Goal: Task Accomplishment & Management: Manage account settings

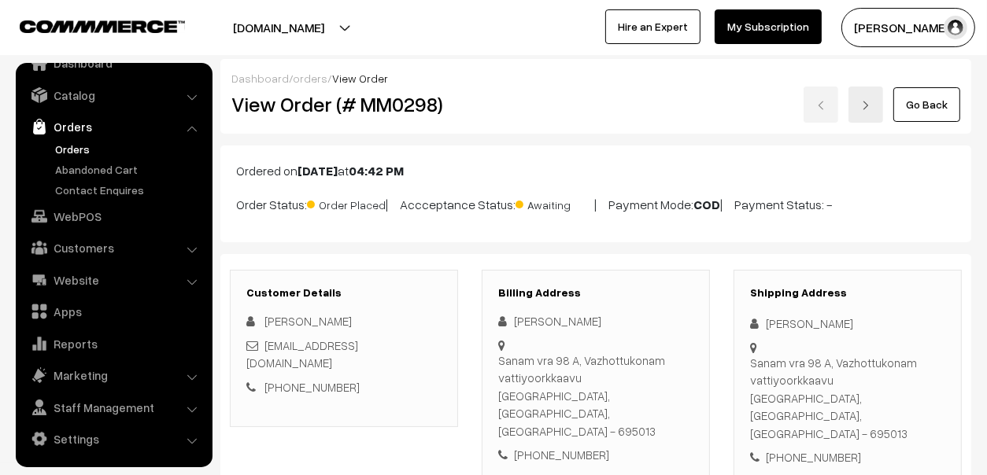
click at [65, 150] on link "Orders" at bounding box center [129, 149] width 156 height 17
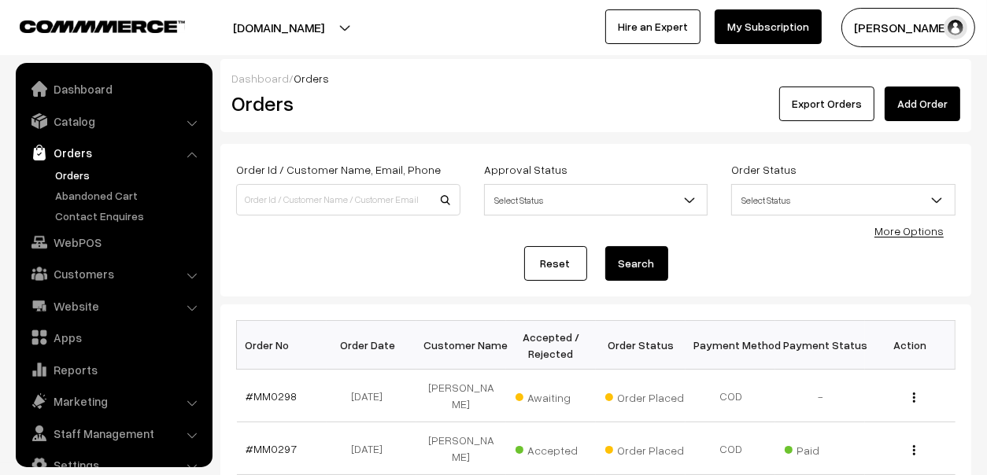
scroll to position [26, 0]
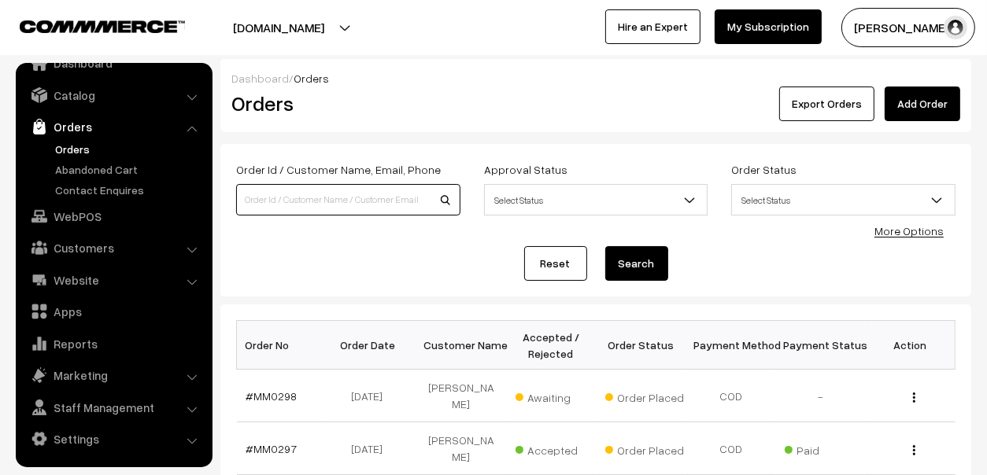
click at [272, 202] on input at bounding box center [348, 199] width 224 height 31
type input "[PERSON_NAME]"
click at [631, 271] on button "Search" at bounding box center [636, 263] width 63 height 35
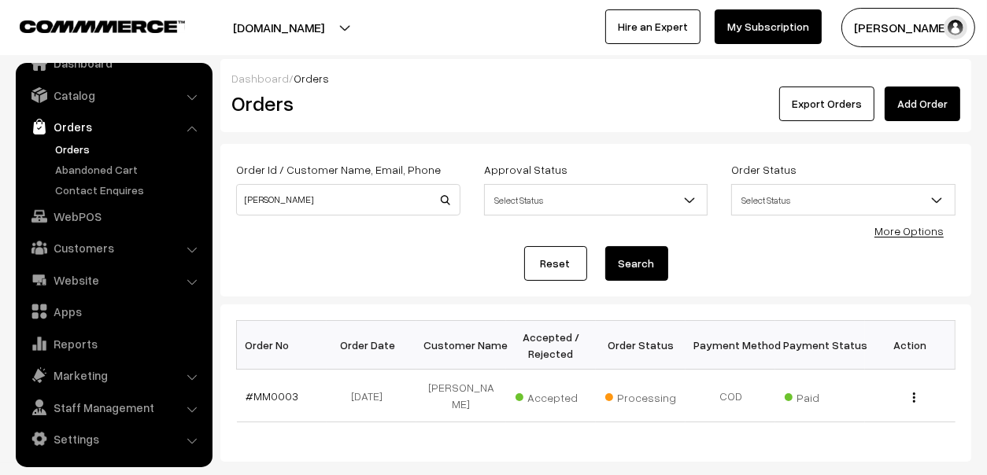
scroll to position [76, 0]
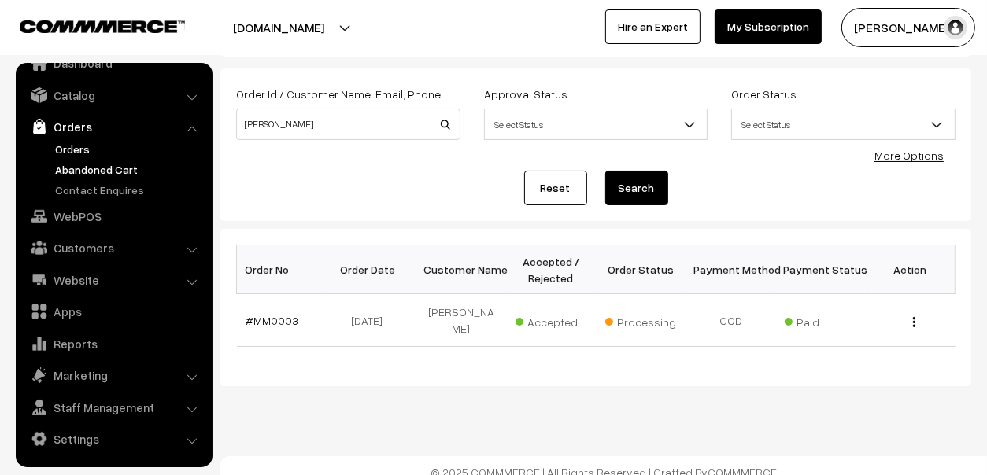
click at [124, 167] on link "Abandoned Cart" at bounding box center [129, 169] width 156 height 17
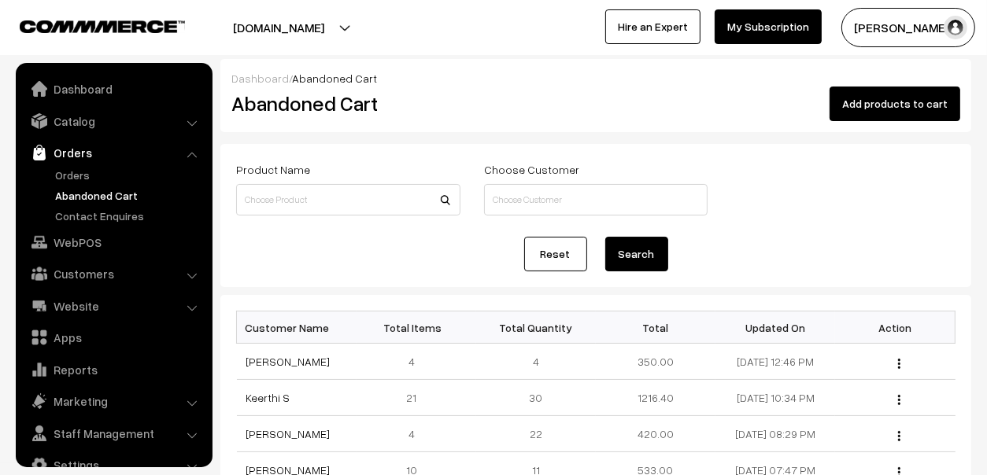
scroll to position [26, 0]
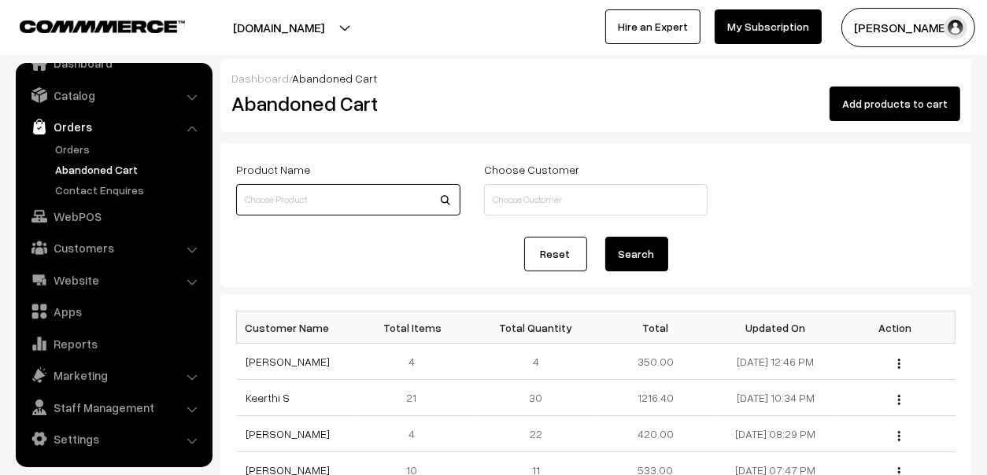
click at [265, 200] on input at bounding box center [348, 199] width 224 height 31
type input "[PERSON_NAME]"
click at [605, 237] on button "Search" at bounding box center [636, 254] width 63 height 35
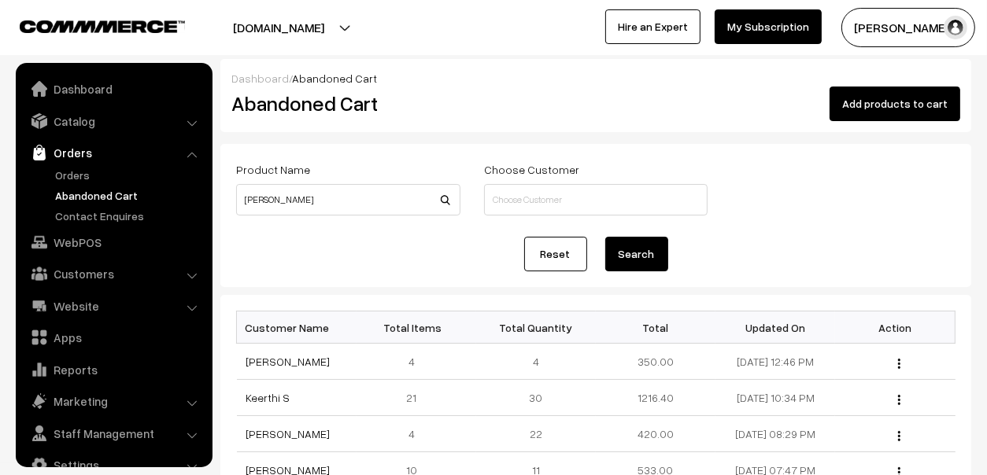
scroll to position [26, 0]
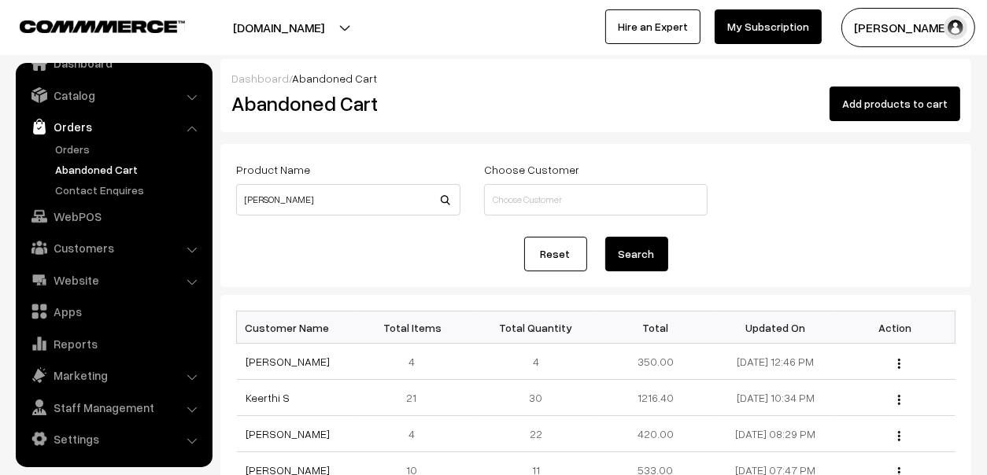
click at [636, 268] on button "Search" at bounding box center [636, 254] width 63 height 35
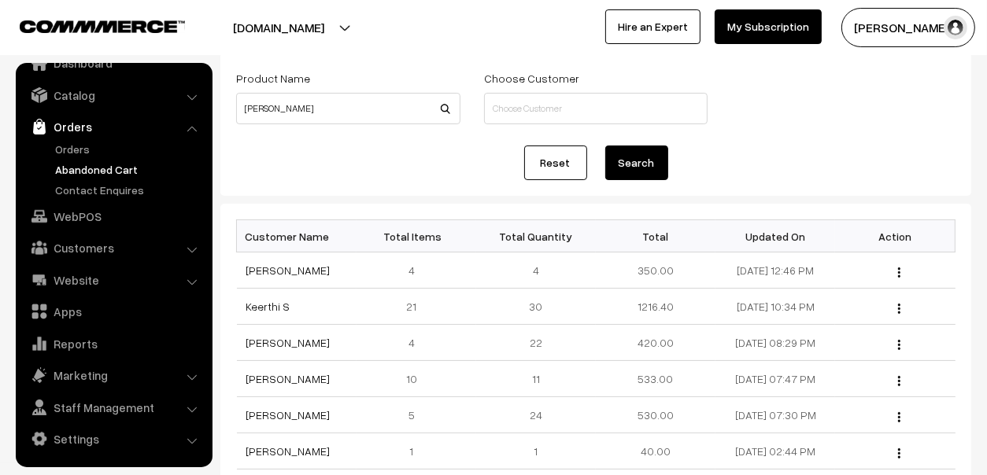
scroll to position [78, 0]
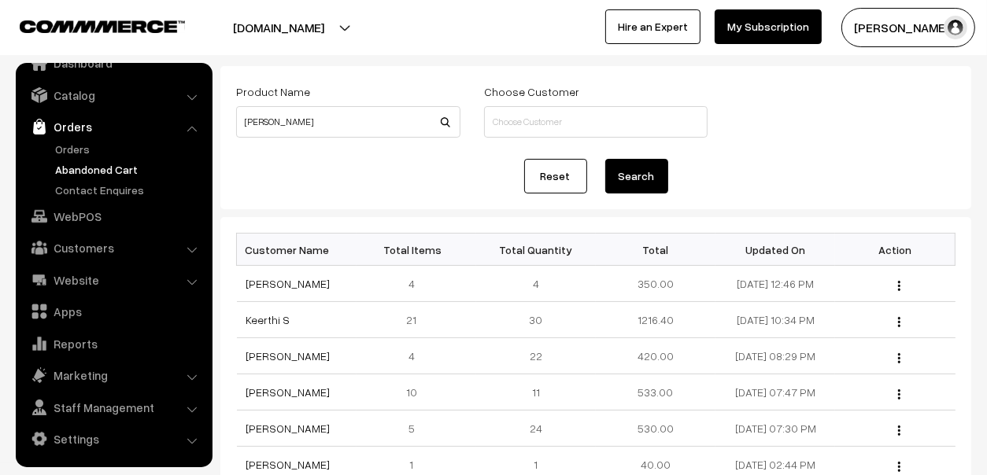
click at [655, 171] on button "Search" at bounding box center [636, 176] width 63 height 35
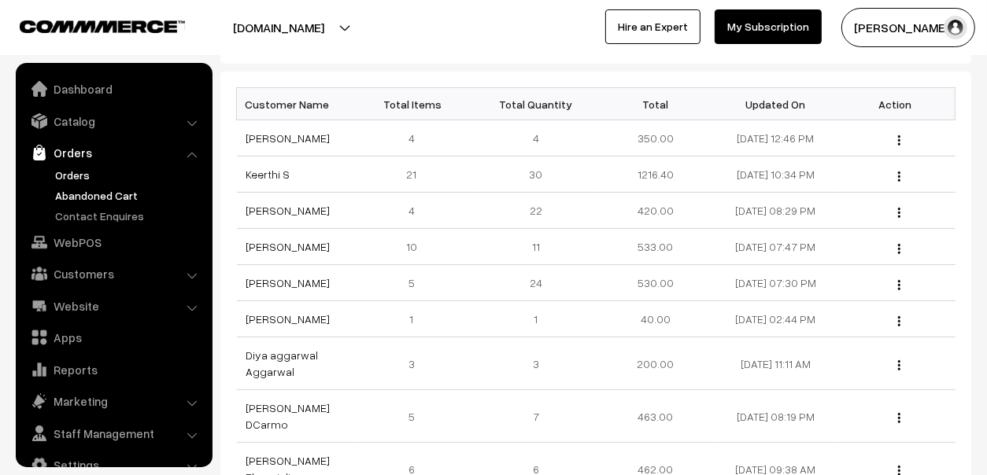
scroll to position [236, 0]
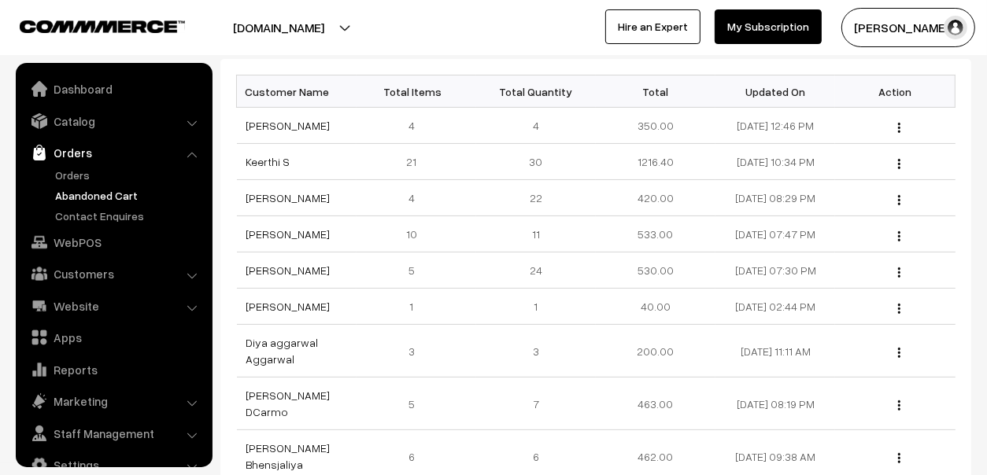
click at [76, 195] on link "Abandoned Cart" at bounding box center [129, 195] width 156 height 17
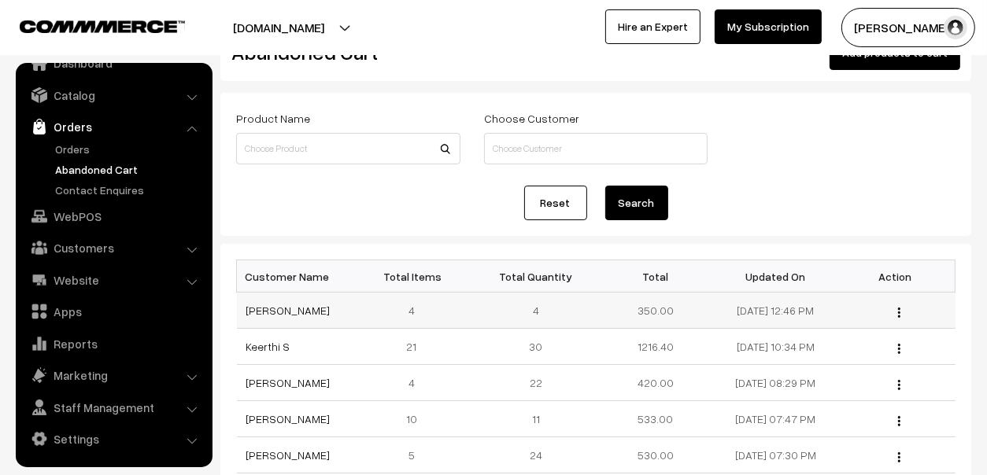
scroll to position [78, 0]
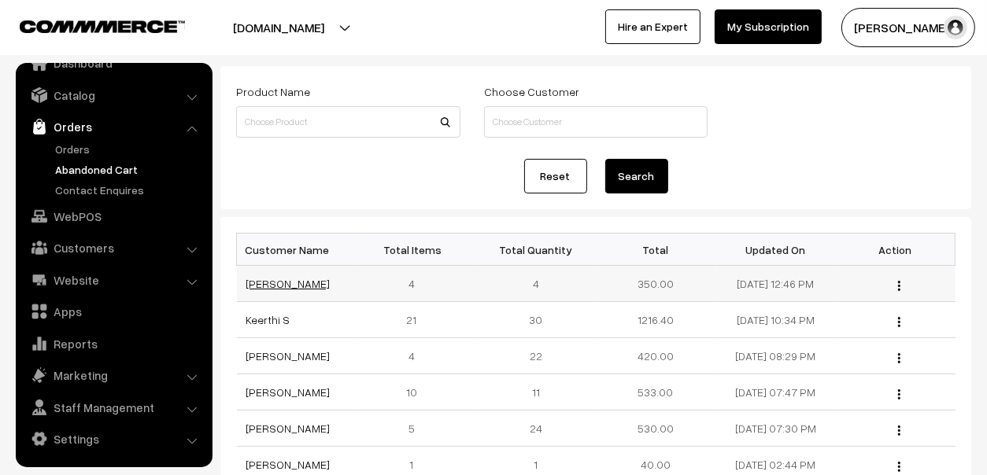
click at [270, 282] on link "Minal Dodhia" at bounding box center [288, 283] width 84 height 13
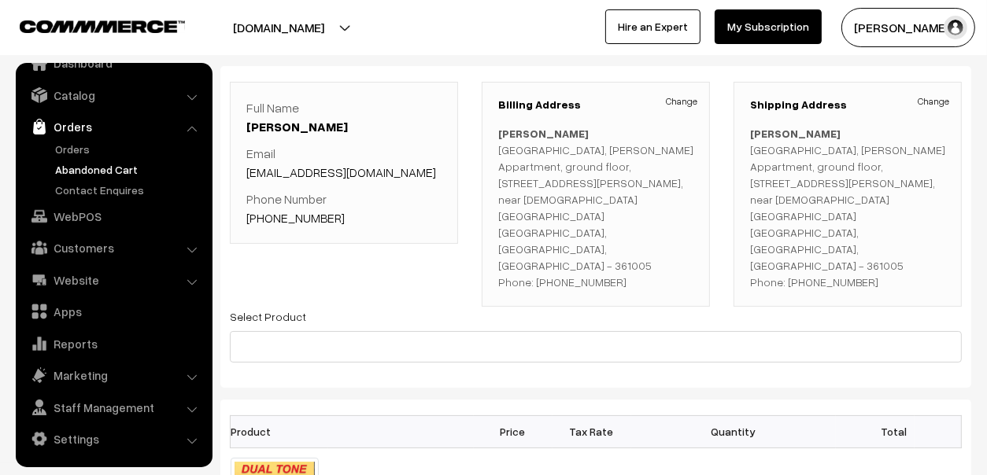
scroll to position [157, 0]
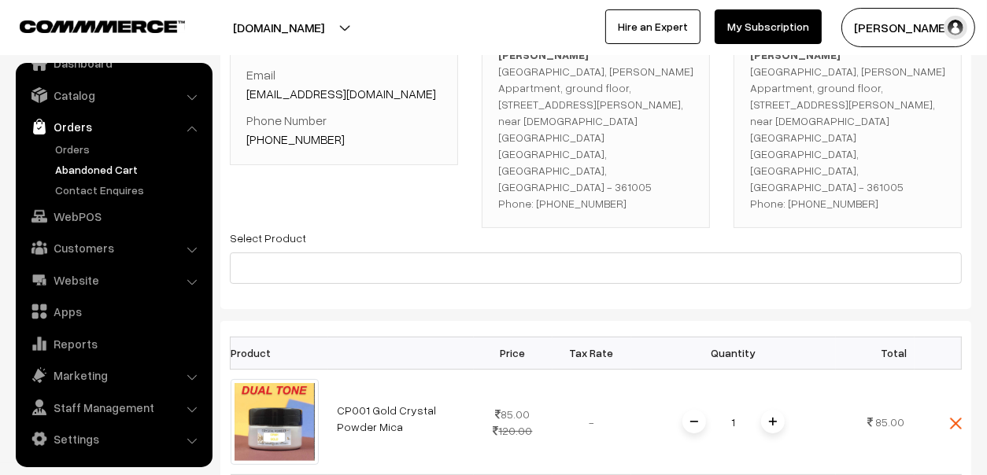
click at [77, 165] on link "Abandoned Cart" at bounding box center [129, 169] width 156 height 17
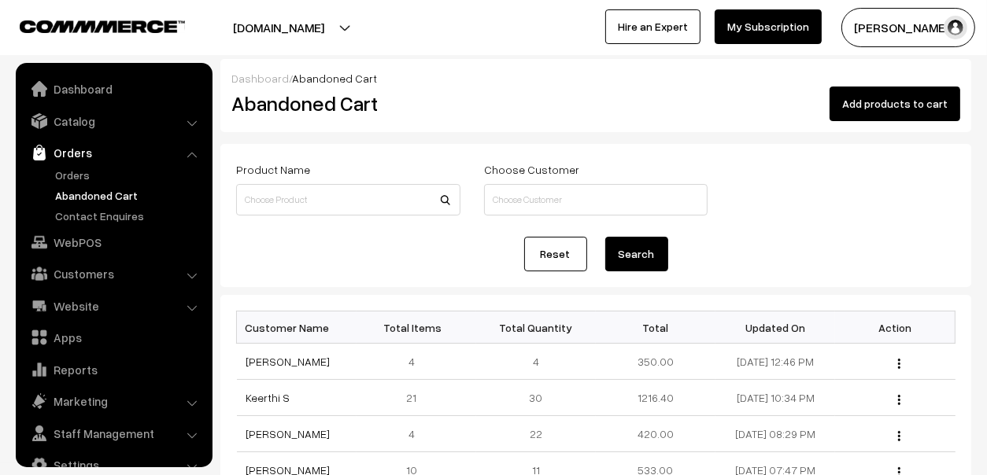
scroll to position [26, 0]
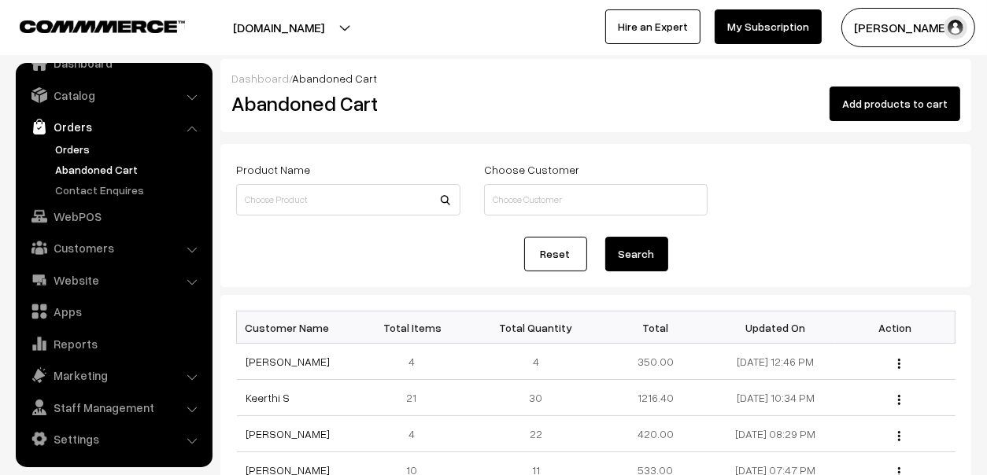
click at [60, 153] on link "Orders" at bounding box center [129, 149] width 156 height 17
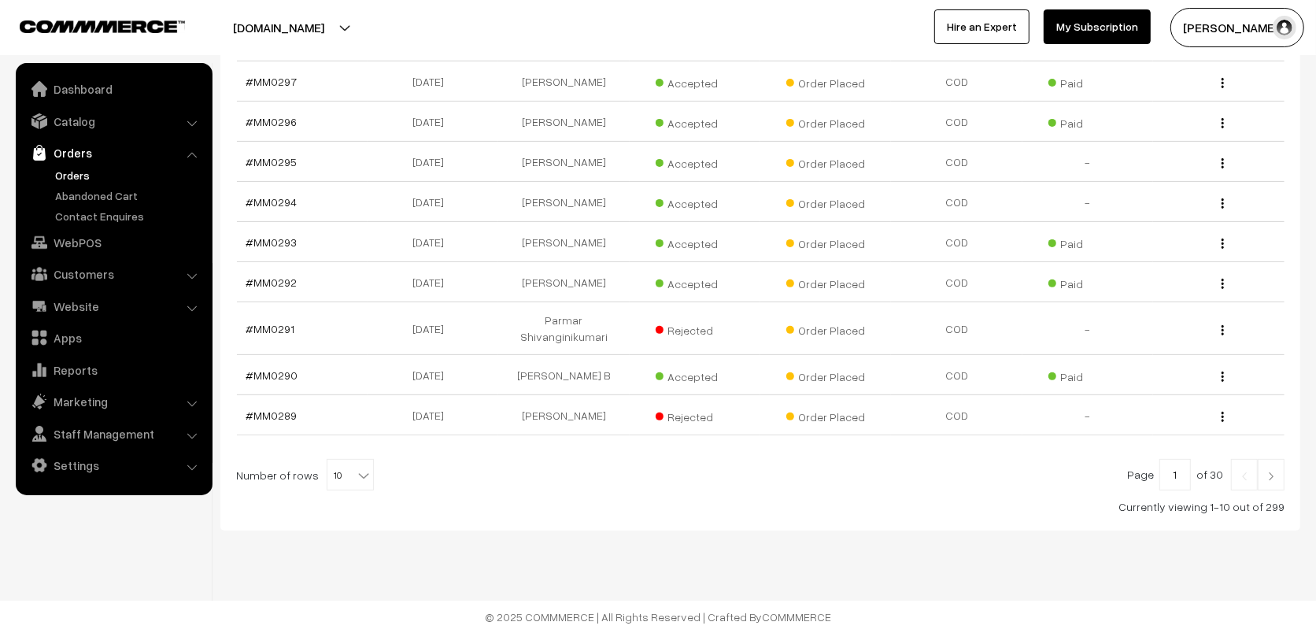
scroll to position [19, 0]
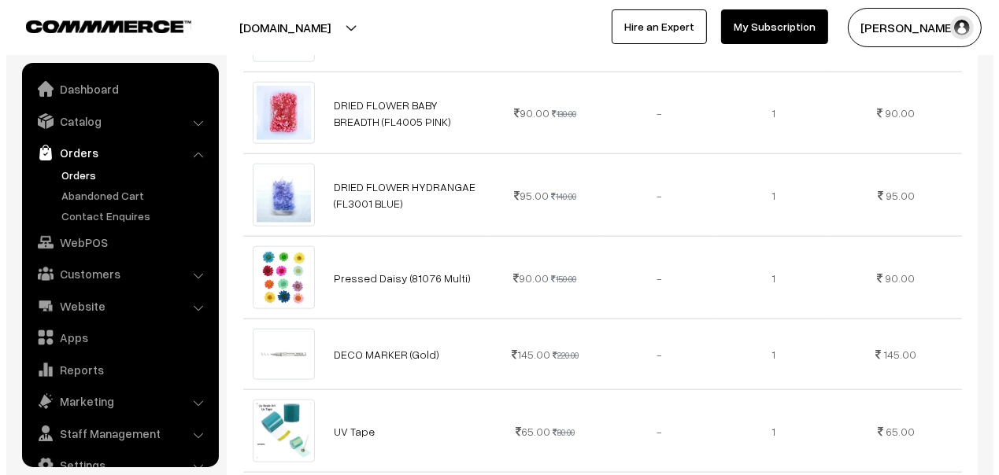
scroll to position [26, 0]
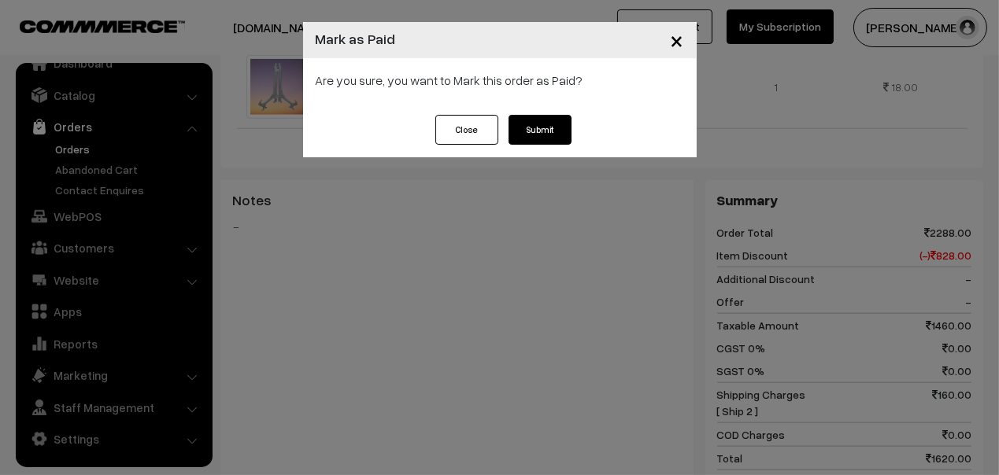
scroll to position [2051, 0]
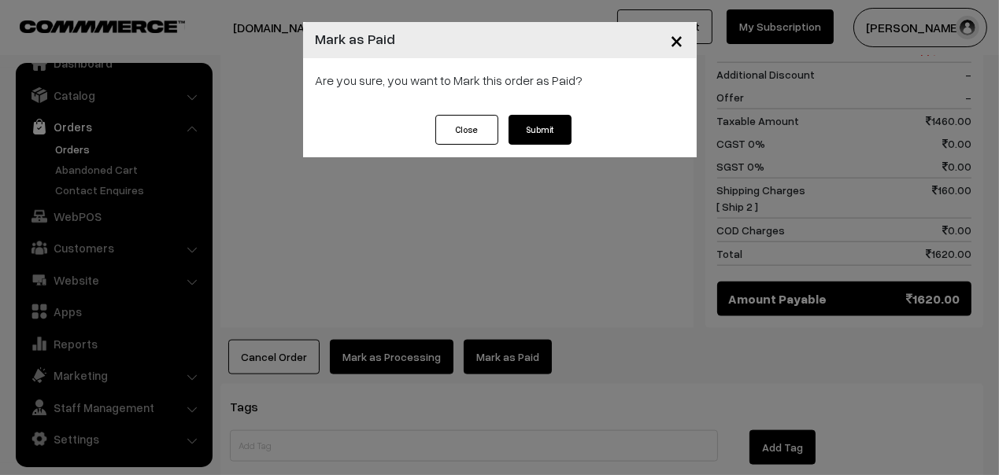
click at [542, 132] on button "Submit" at bounding box center [539, 130] width 63 height 30
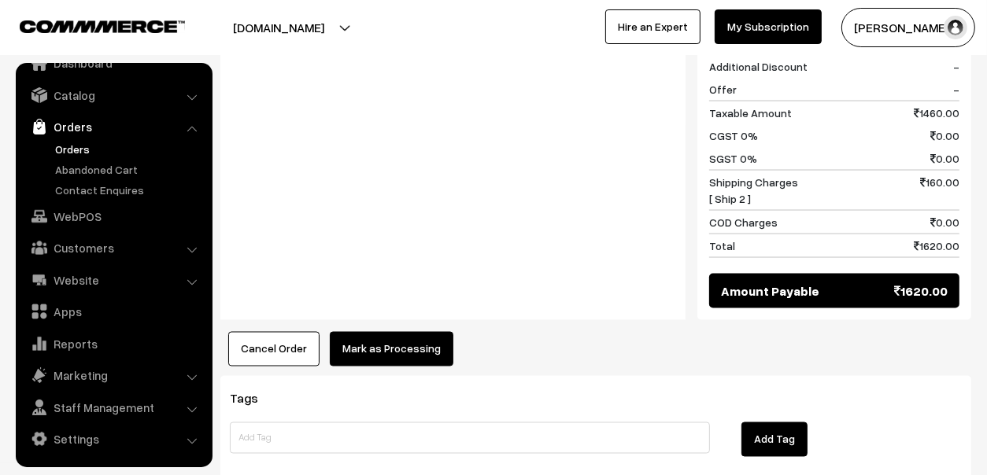
scroll to position [2130, 0]
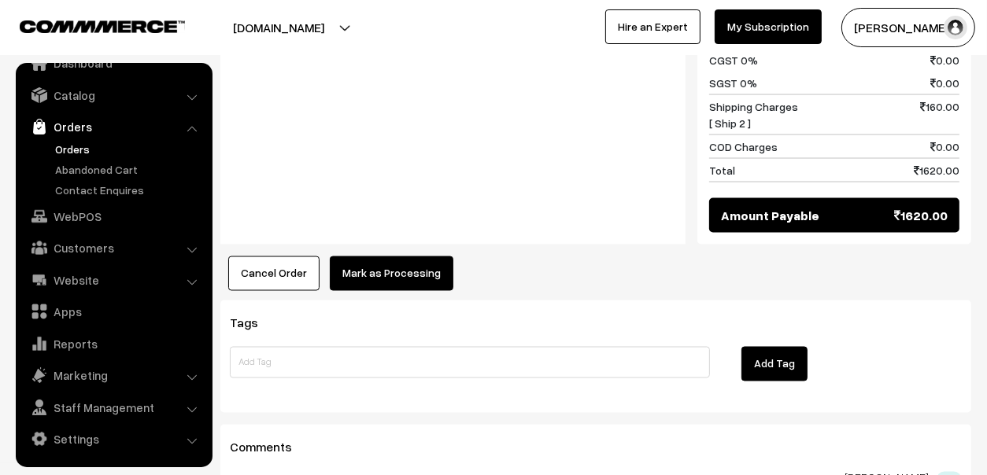
click at [368, 257] on button "Mark as Processing" at bounding box center [392, 274] width 124 height 35
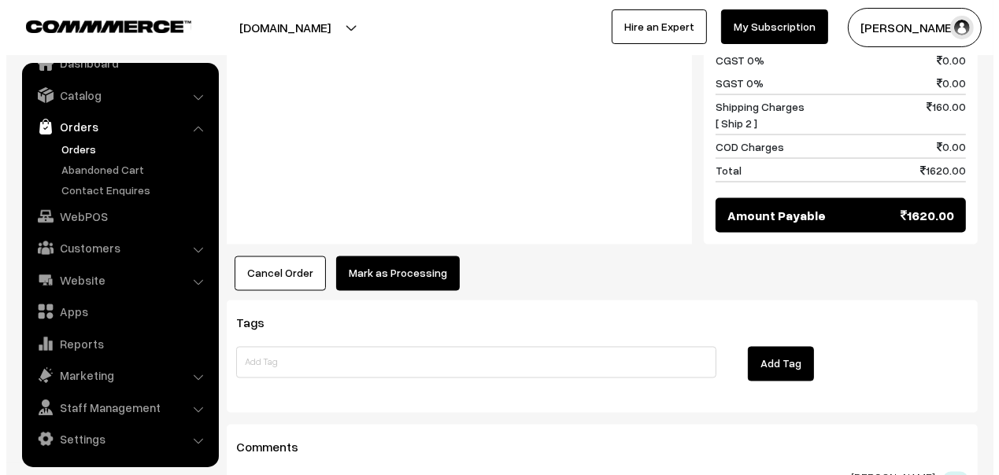
scroll to position [2152, 0]
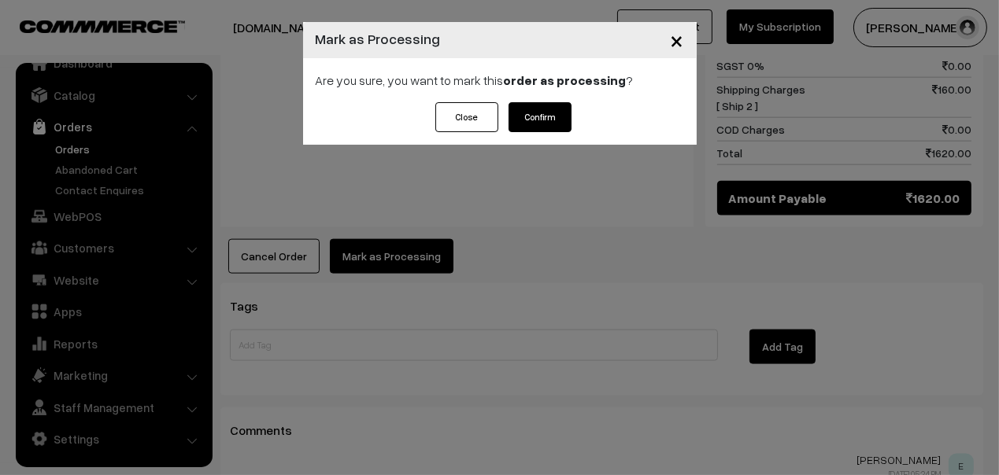
click at [542, 112] on button "Confirm" at bounding box center [539, 117] width 63 height 30
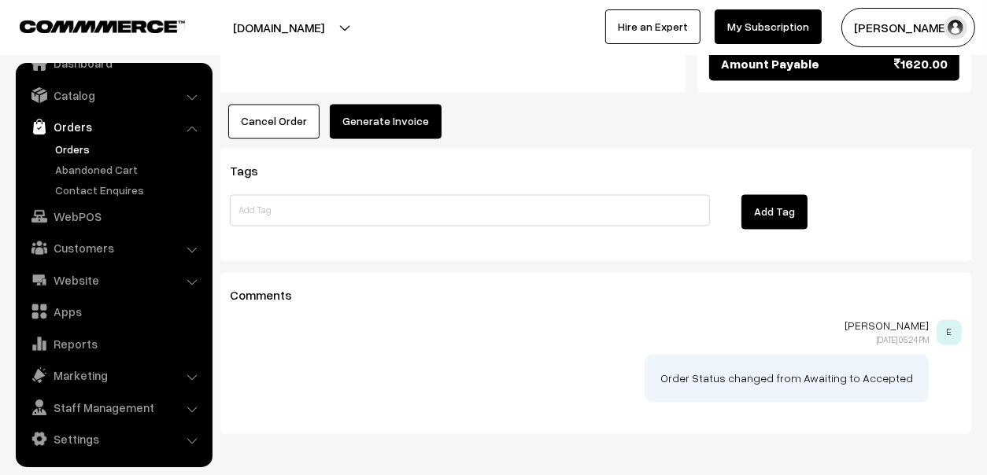
scroll to position [2124, 0]
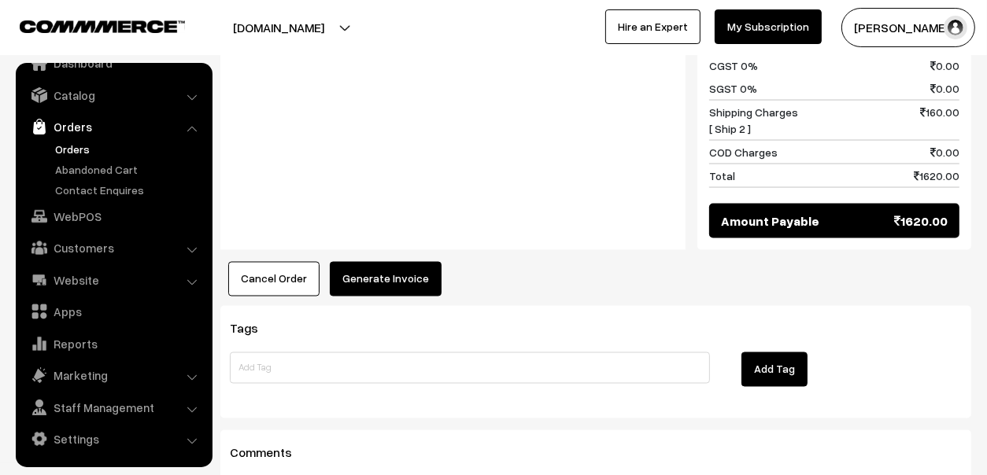
click at [372, 262] on button "Generate Invoice" at bounding box center [386, 279] width 112 height 35
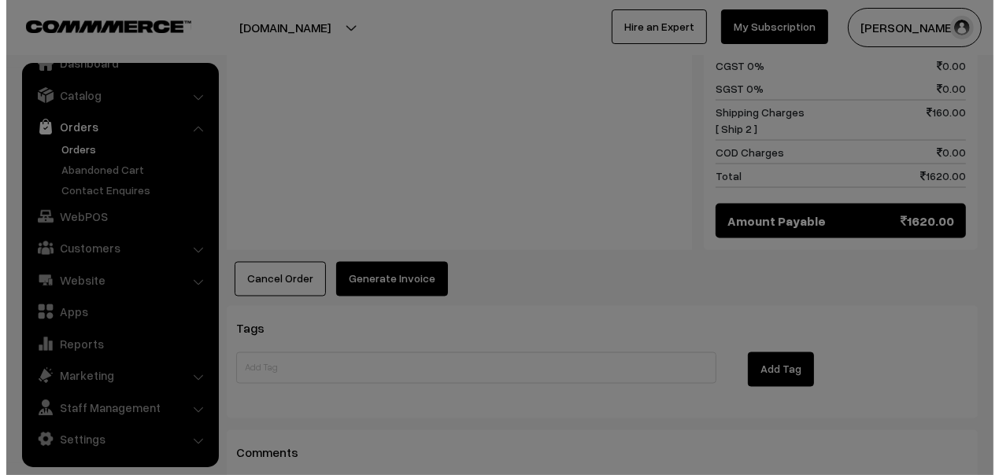
scroll to position [2147, 0]
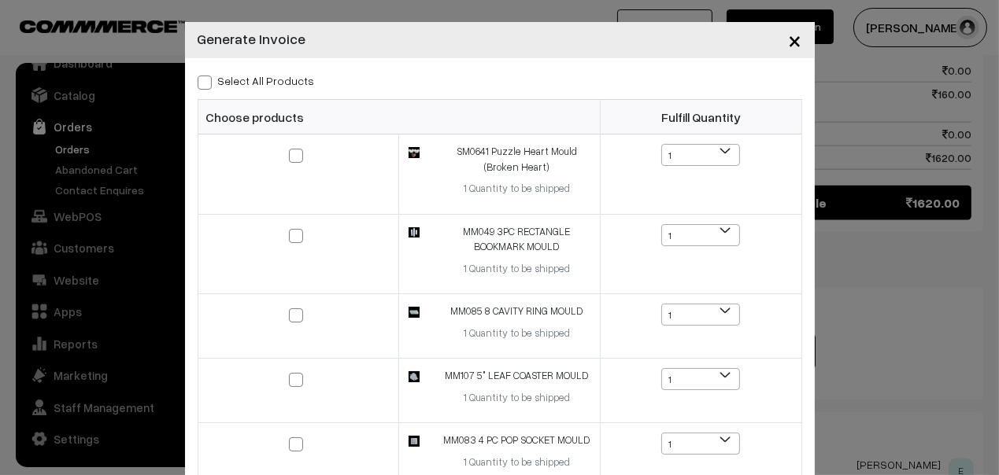
click at [199, 87] on span at bounding box center [205, 83] width 14 height 14
click at [199, 85] on input "Select All Products" at bounding box center [203, 80] width 10 height 10
checkbox input "true"
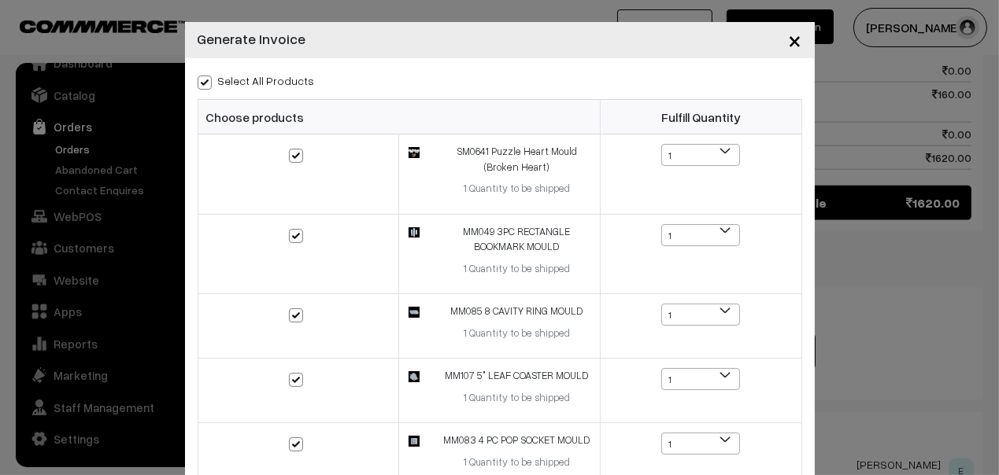
checkbox input "true"
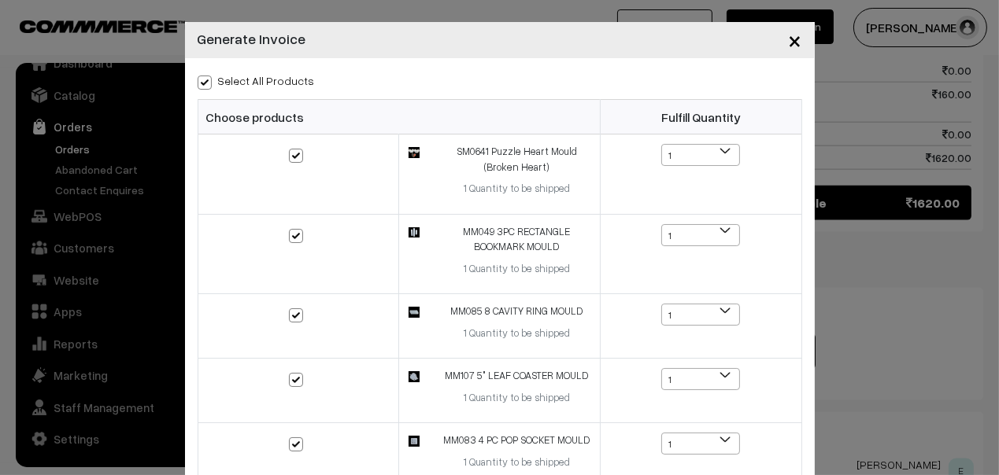
checkbox input "true"
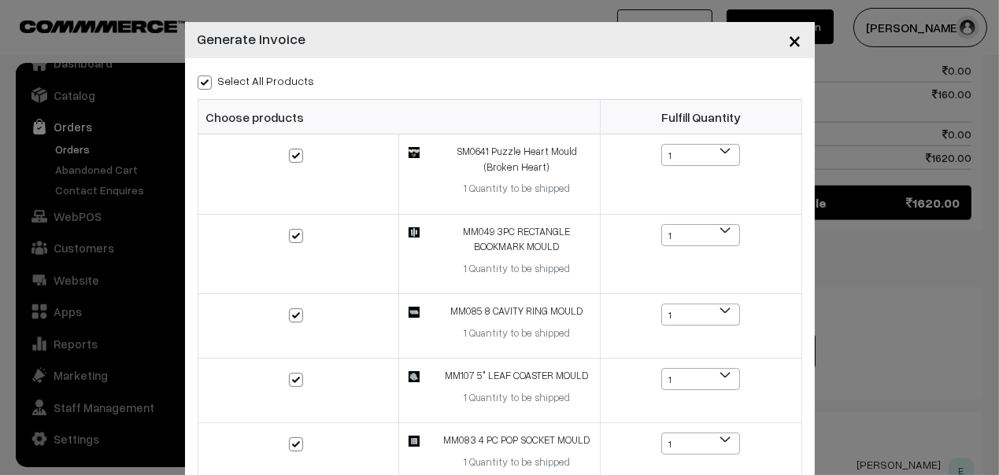
checkbox input "true"
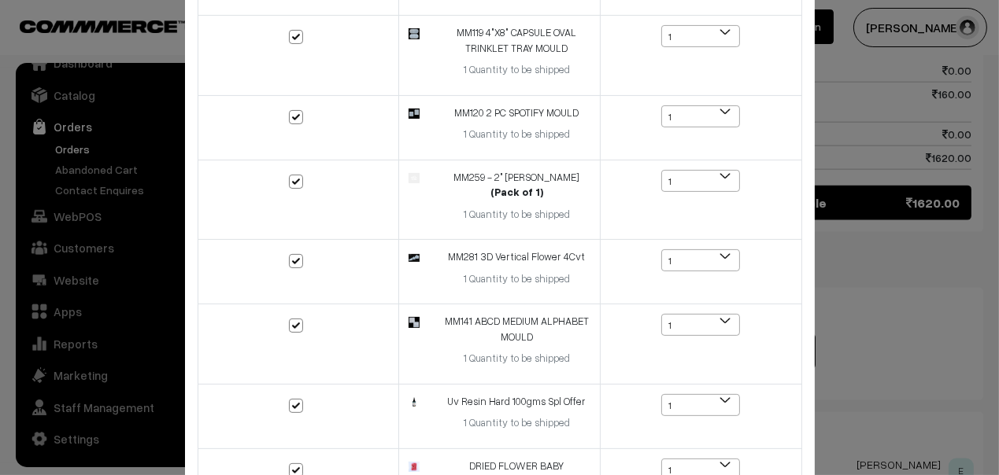
scroll to position [980, 0]
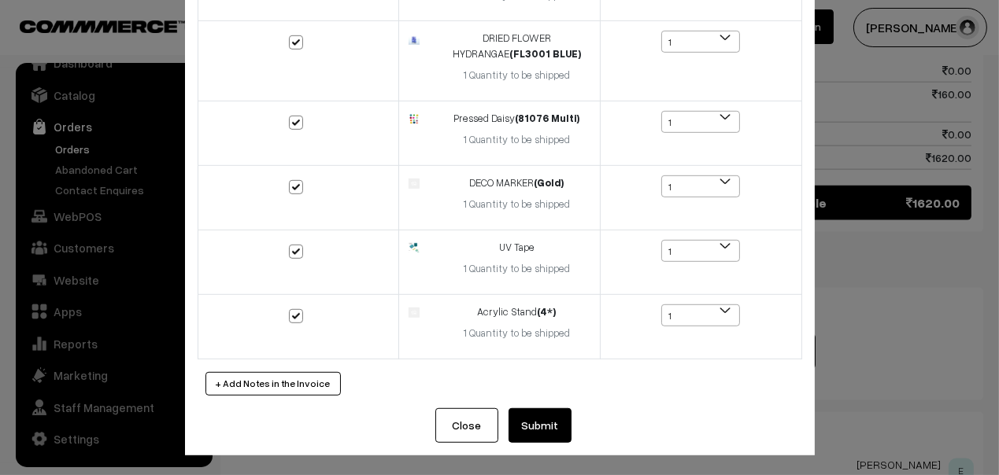
click at [534, 417] on button "Submit" at bounding box center [539, 426] width 63 height 35
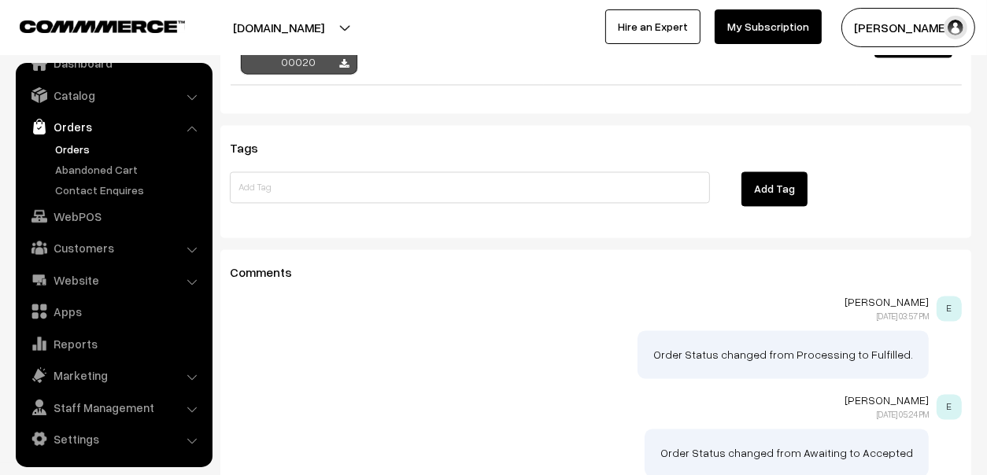
scroll to position [2313, 0]
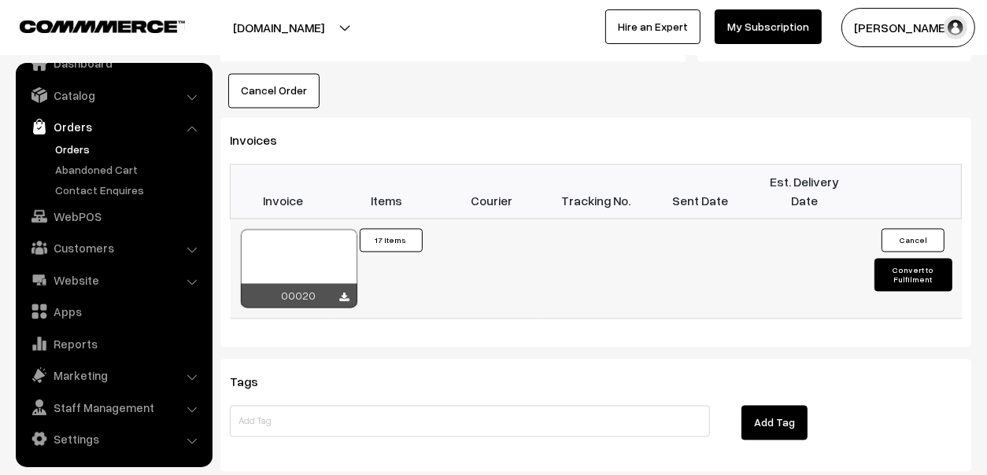
click at [925, 259] on button "Convert to Fulfilment" at bounding box center [913, 275] width 78 height 33
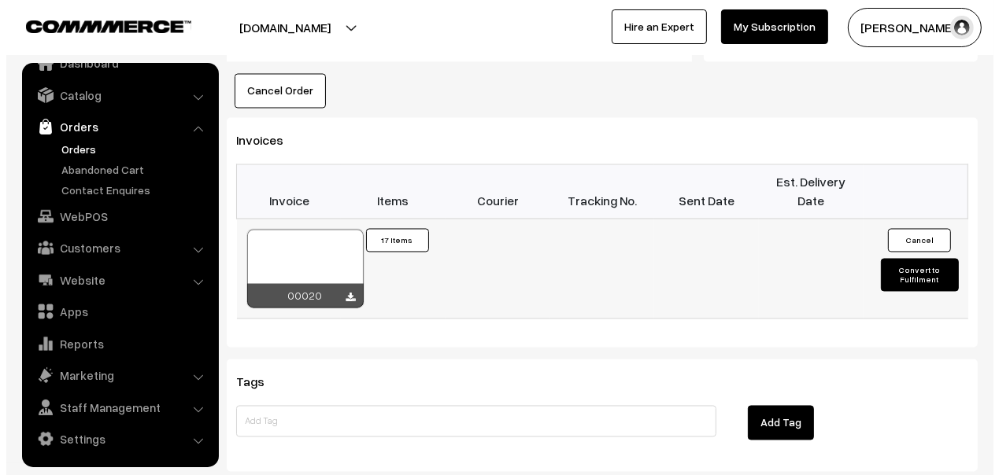
scroll to position [2335, 0]
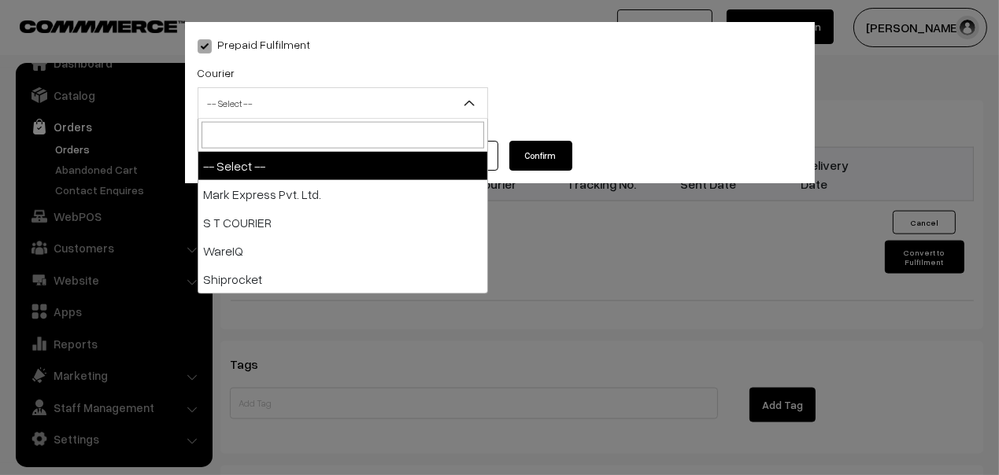
click at [246, 94] on span "-- Select --" at bounding box center [342, 104] width 289 height 28
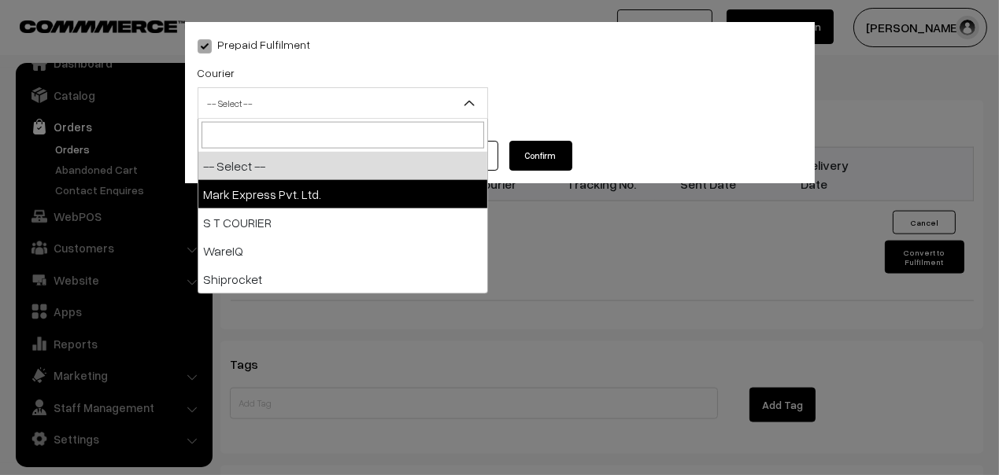
select select "1"
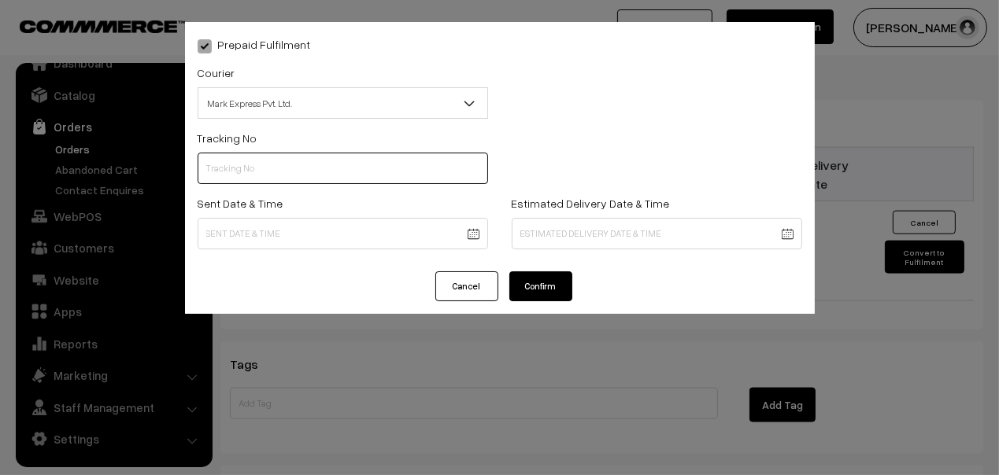
click at [352, 158] on input "text" at bounding box center [343, 168] width 290 height 31
click at [285, 159] on input "text" at bounding box center [343, 168] width 290 height 31
paste input "225648801"
type input "225648801"
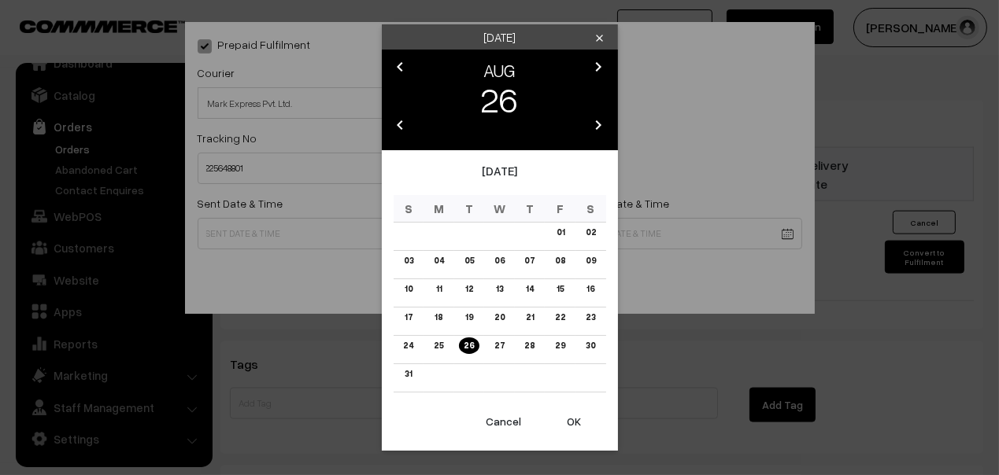
click at [446, 346] on link "25" at bounding box center [438, 346] width 19 height 17
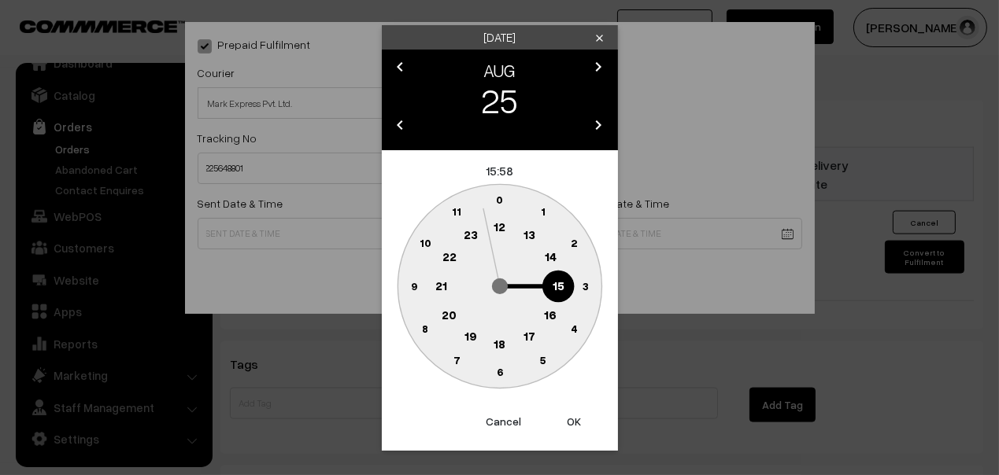
click at [571, 420] on button "OK" at bounding box center [574, 422] width 63 height 35
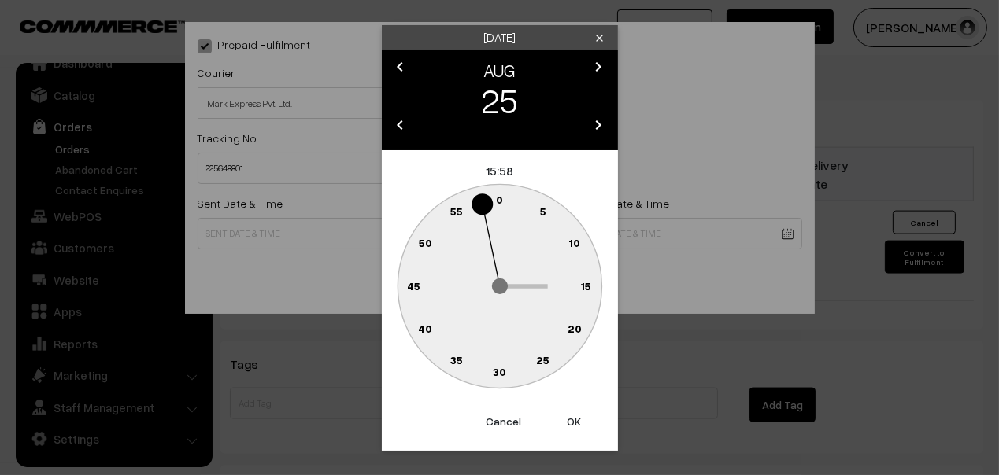
click at [574, 427] on button "OK" at bounding box center [574, 422] width 63 height 35
type input "25-08-2025 15:58"
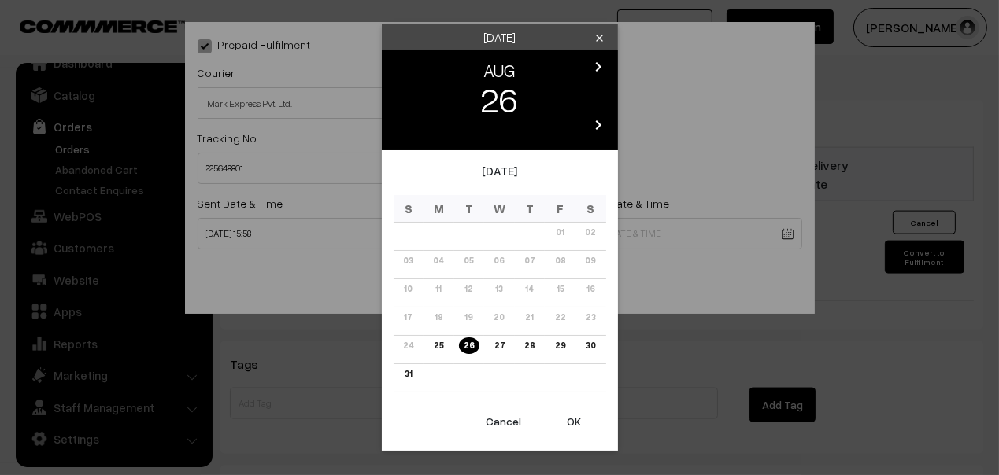
click at [467, 351] on link "26" at bounding box center [469, 346] width 20 height 17
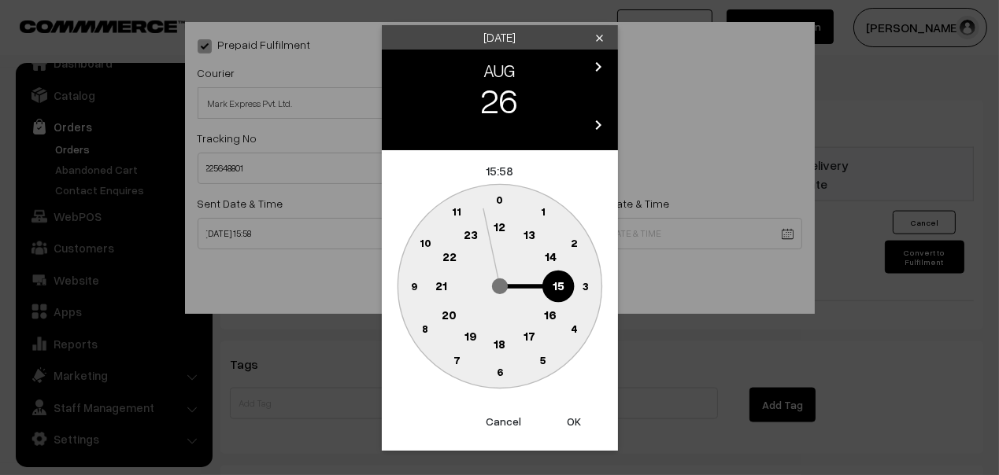
click at [574, 421] on button "OK" at bounding box center [574, 422] width 63 height 35
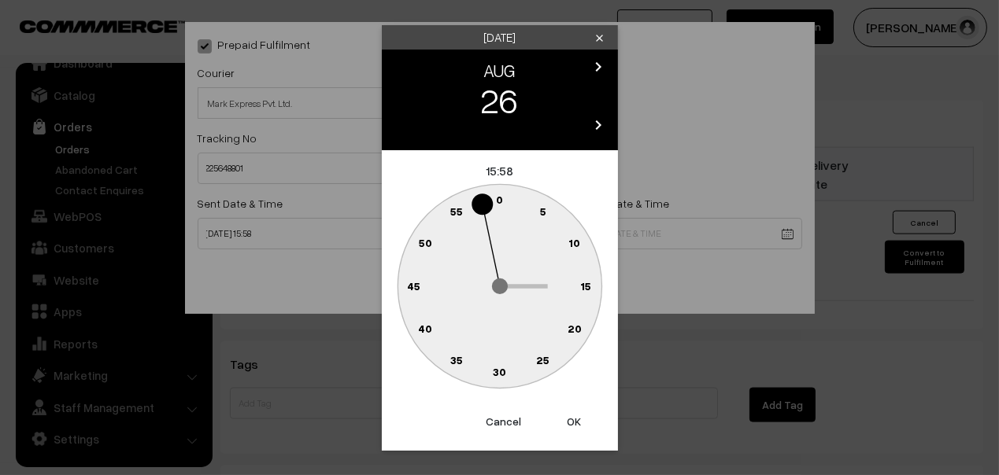
click at [571, 423] on button "OK" at bounding box center [574, 422] width 63 height 35
type input "26-08-2025 15:58"
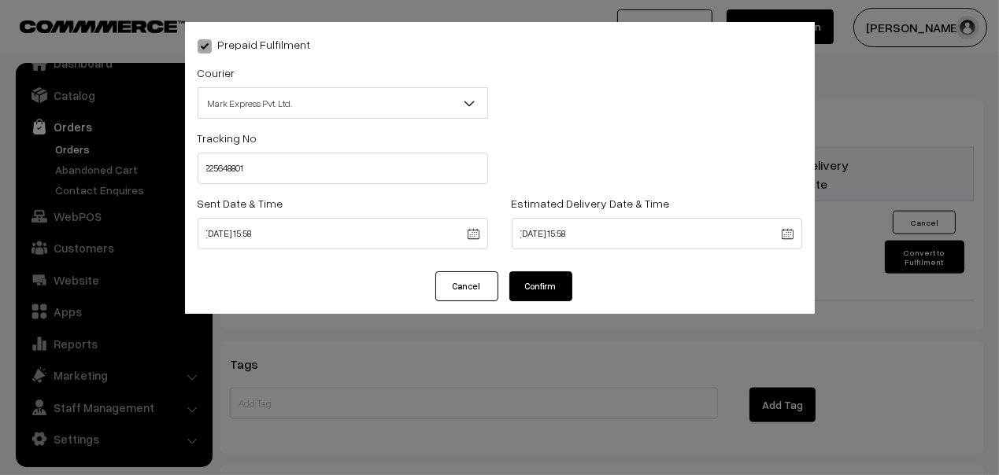
click at [547, 283] on button "Confirm" at bounding box center [540, 287] width 63 height 30
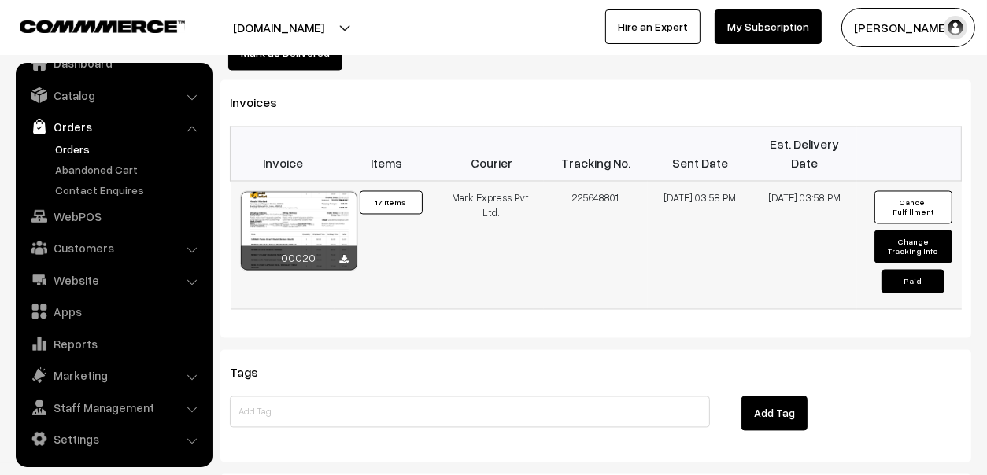
scroll to position [2335, 0]
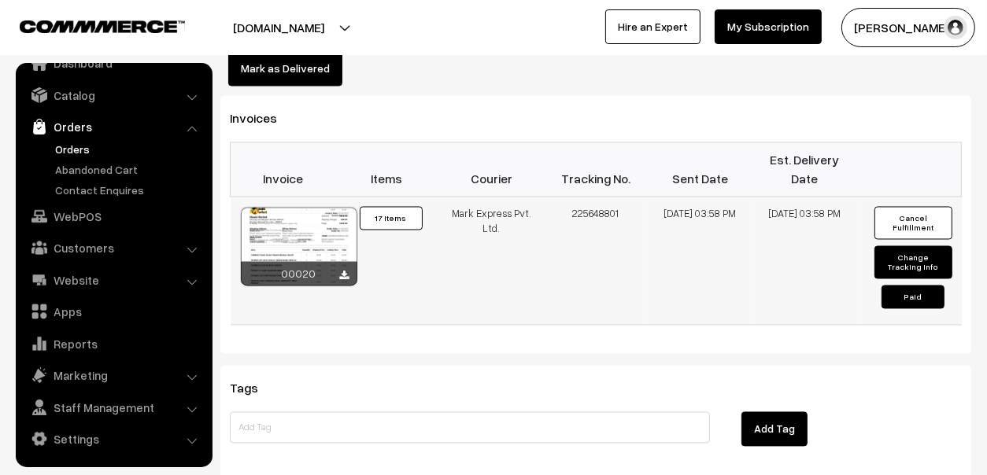
click at [925, 286] on button "Paid" at bounding box center [913, 298] width 63 height 24
click at [922, 246] on button "Change Tracking Info" at bounding box center [913, 262] width 78 height 33
select select "1"
type input "225648801"
type input "25-08-2025 15:58"
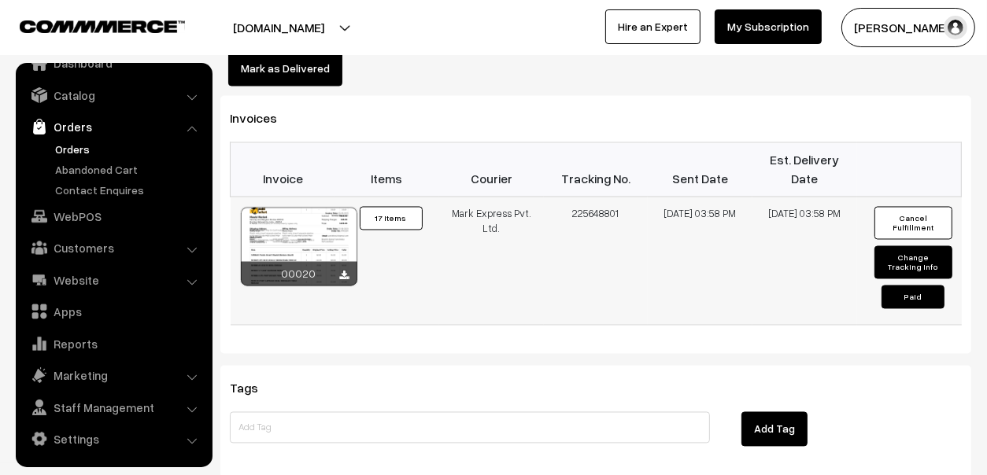
type input "26-08-2025 15:58"
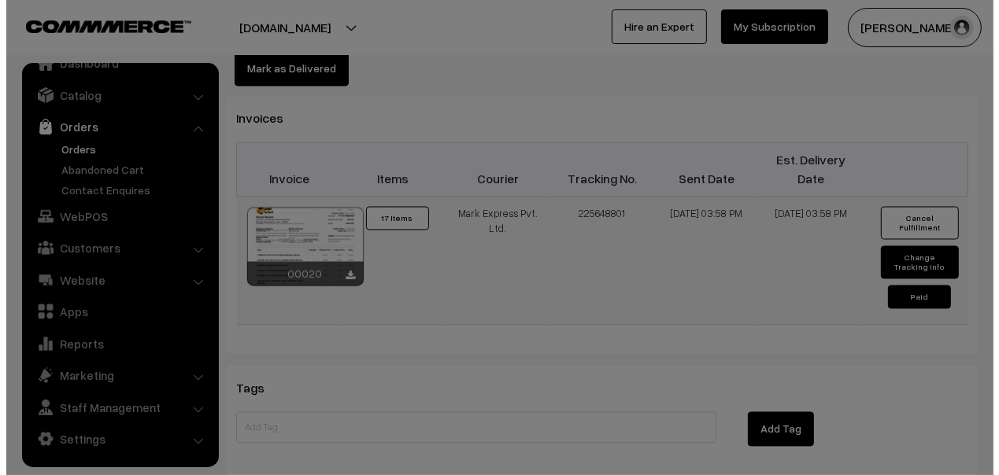
scroll to position [2357, 0]
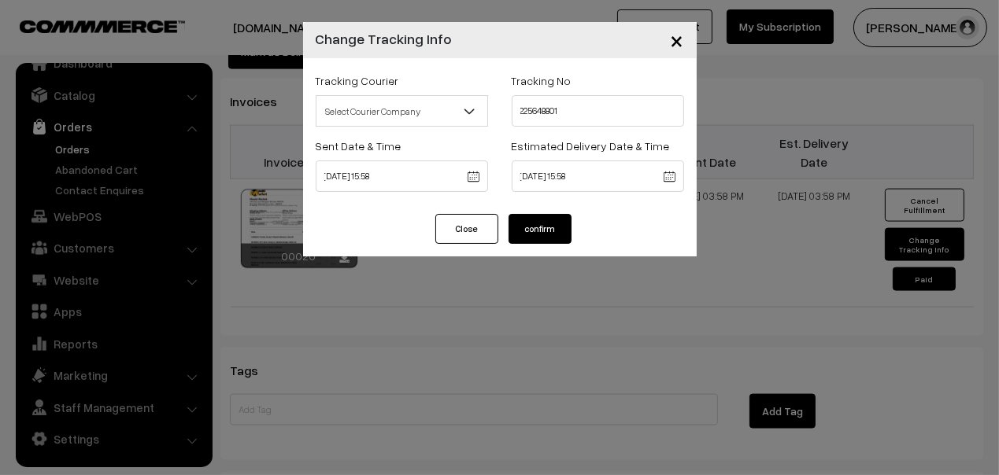
click at [443, 105] on span "Select Courier Company" at bounding box center [401, 112] width 171 height 28
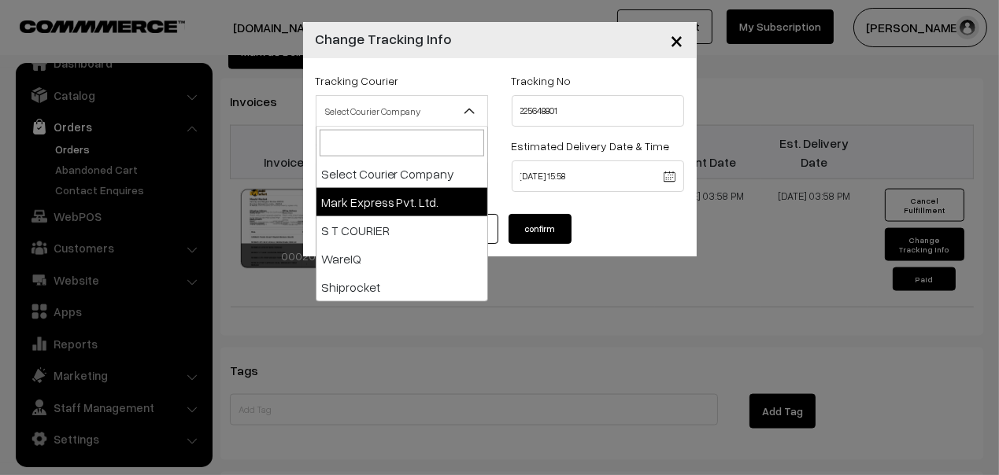
click at [443, 105] on span "Select Courier Company" at bounding box center [401, 112] width 171 height 28
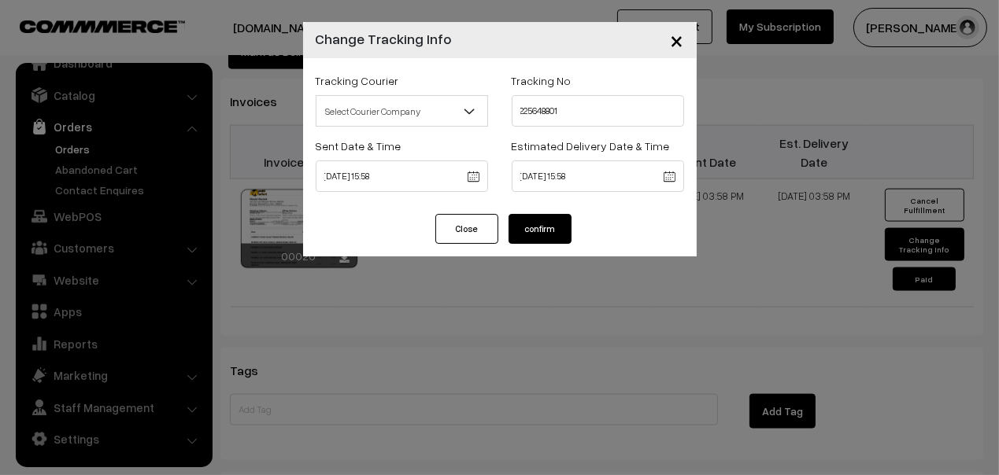
click at [423, 106] on span "Select Courier Company" at bounding box center [401, 112] width 171 height 28
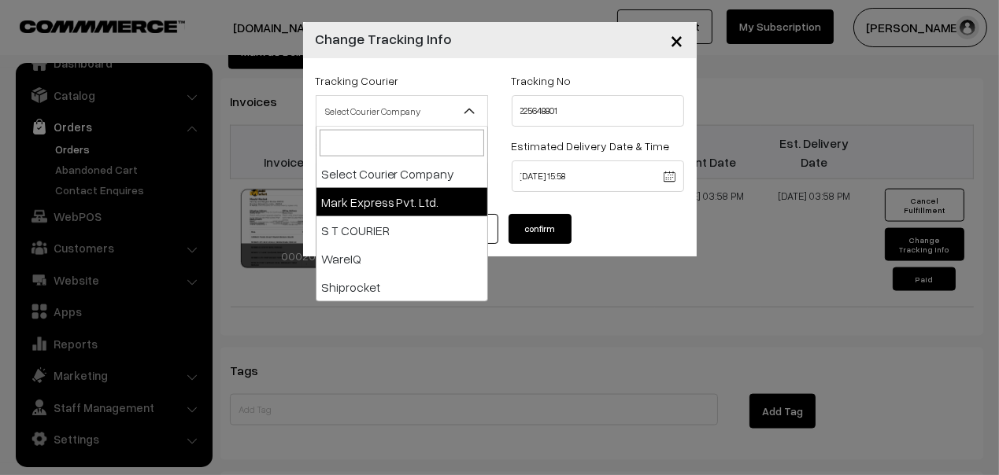
click at [660, 246] on div "Close confirm" at bounding box center [500, 235] width 394 height 43
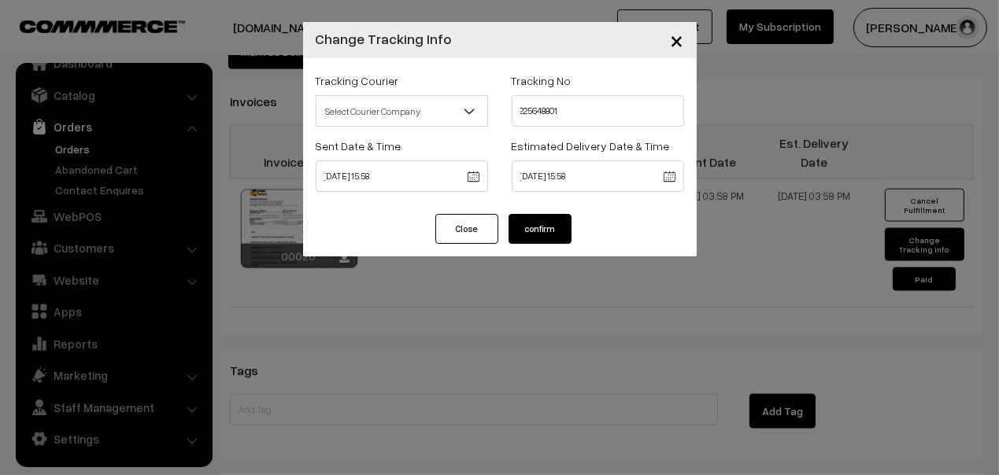
click at [544, 223] on button "confirm" at bounding box center [539, 229] width 63 height 30
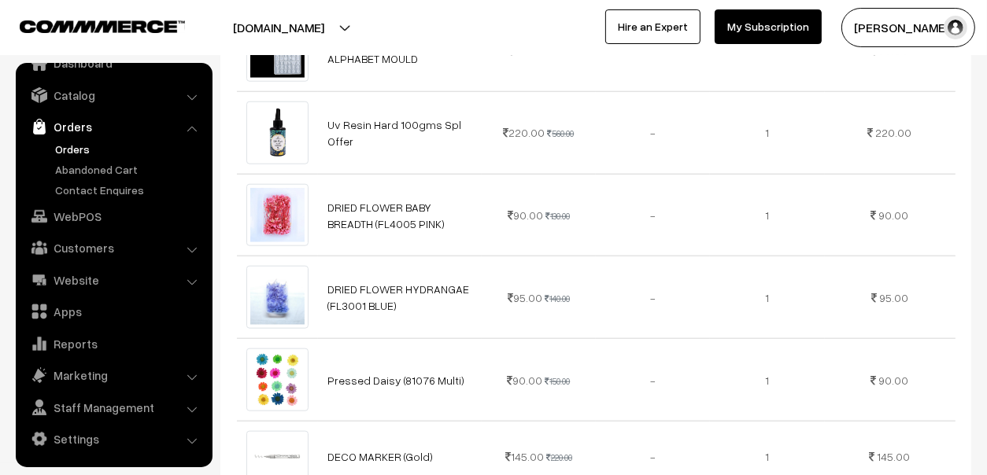
scroll to position [1180, 0]
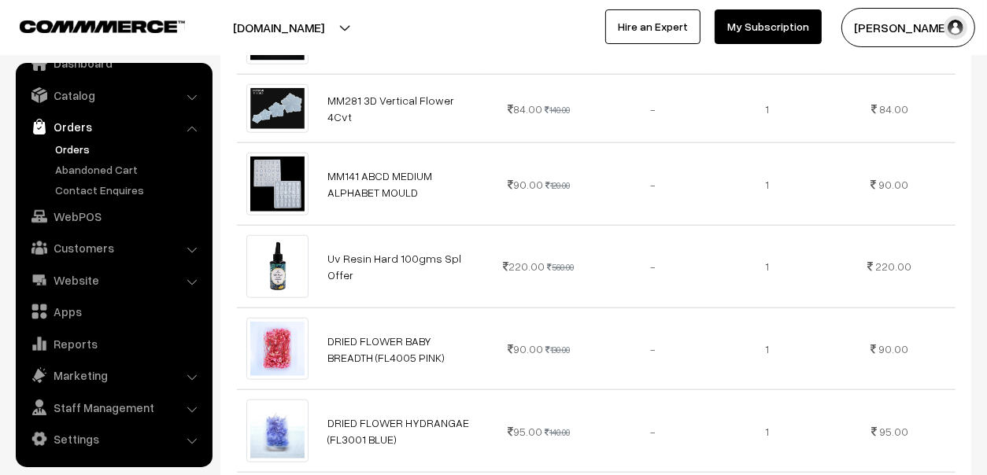
click at [69, 121] on link "Orders" at bounding box center [113, 127] width 187 height 28
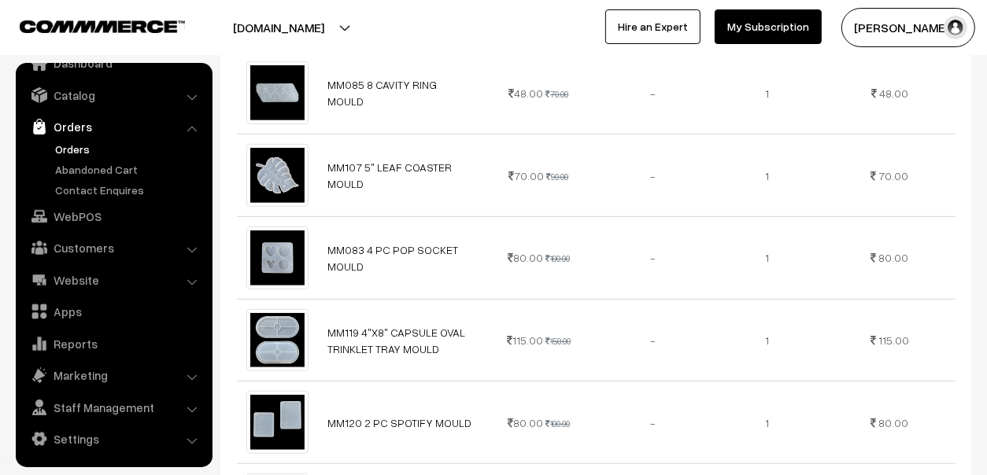
click at [65, 142] on link "Orders" at bounding box center [129, 149] width 156 height 17
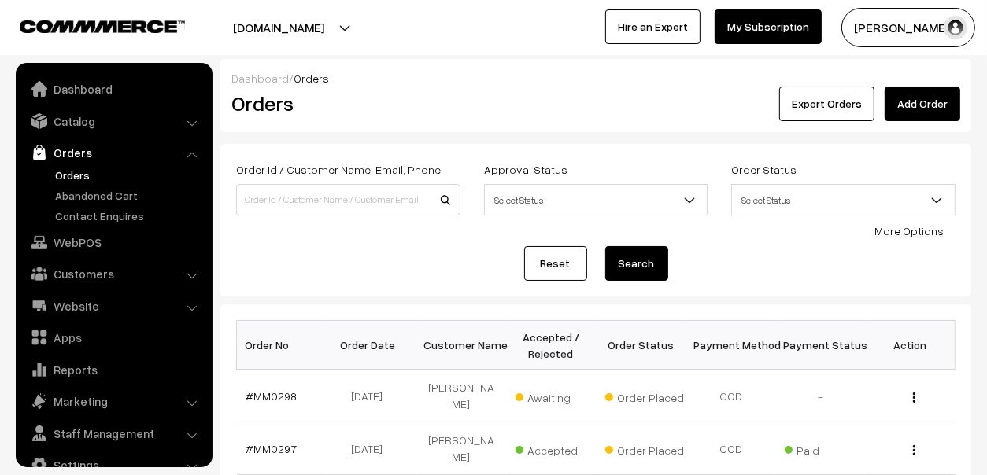
scroll to position [26, 0]
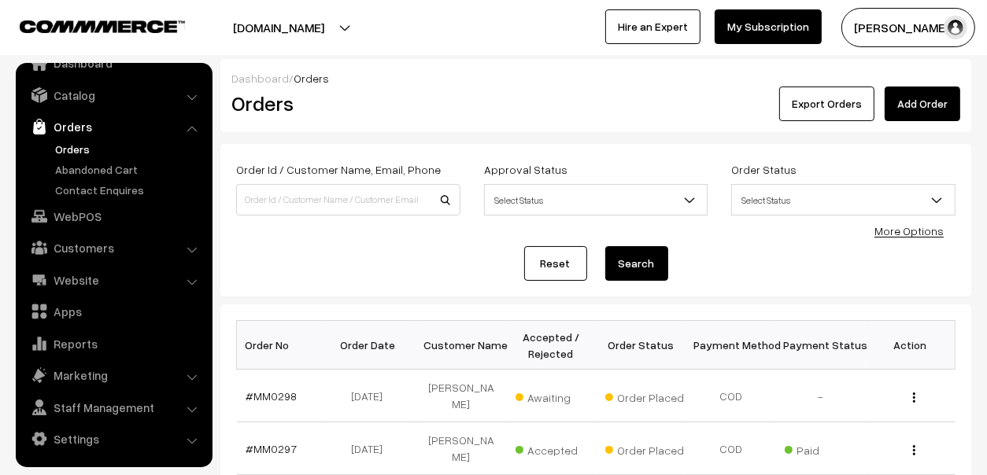
click at [72, 141] on link "Orders" at bounding box center [129, 149] width 156 height 17
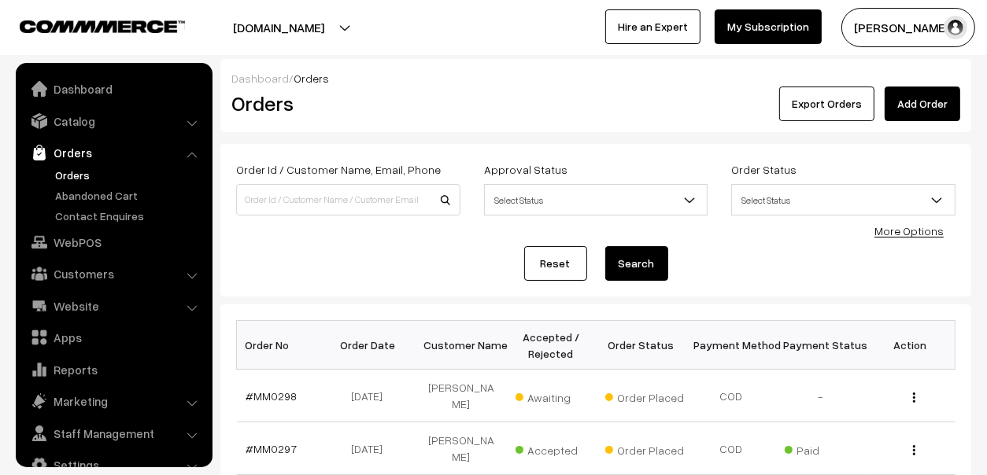
scroll to position [26, 0]
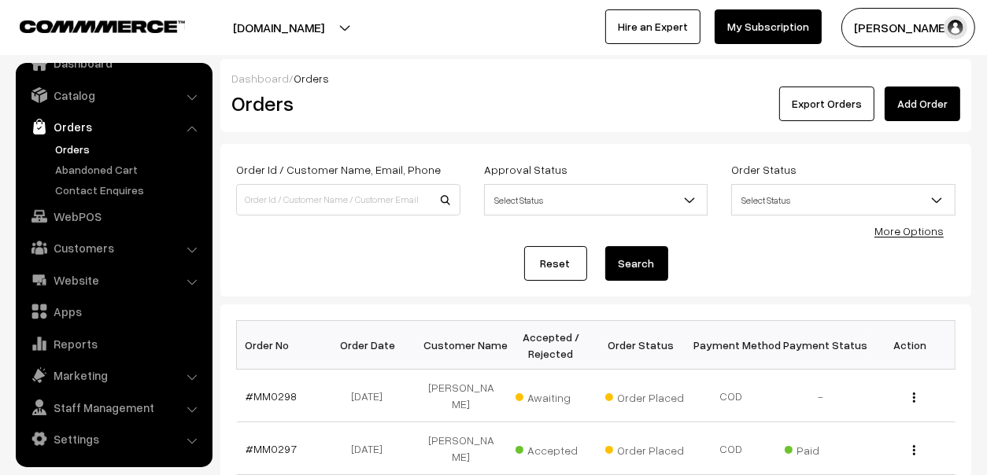
click at [60, 152] on link "Orders" at bounding box center [129, 149] width 156 height 17
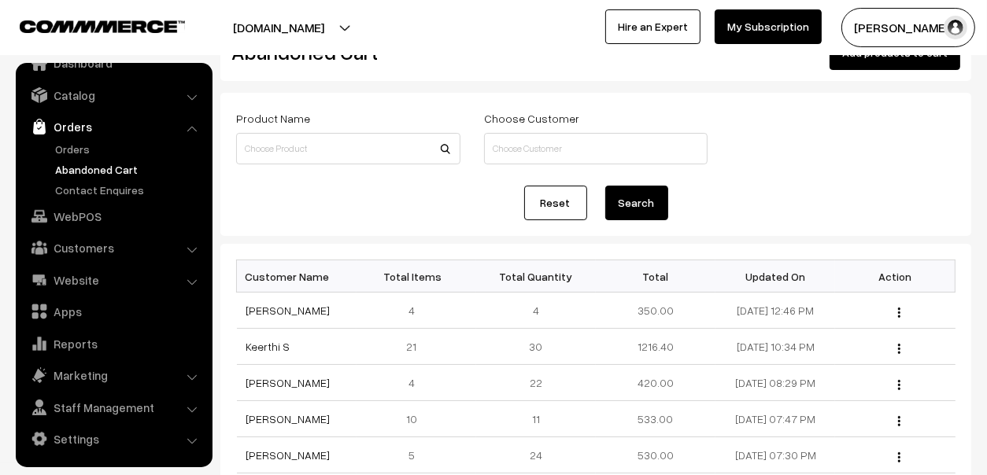
scroll to position [78, 0]
